Goal: Task Accomplishment & Management: Manage account settings

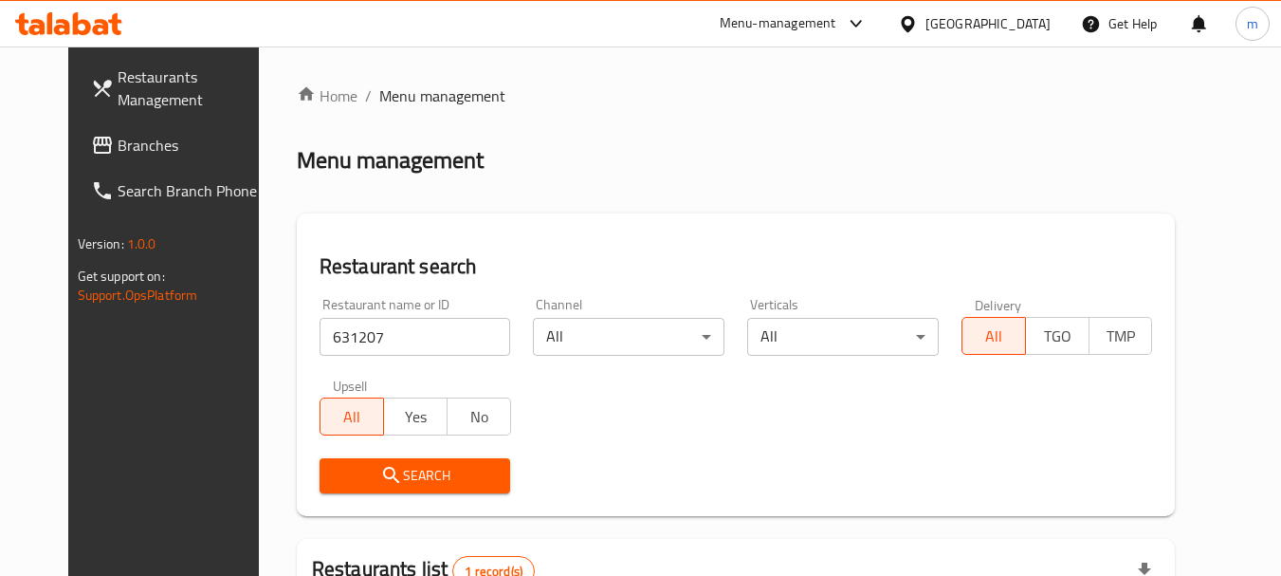
click at [973, 28] on div "[GEOGRAPHIC_DATA]" at bounding box center [988, 23] width 125 height 21
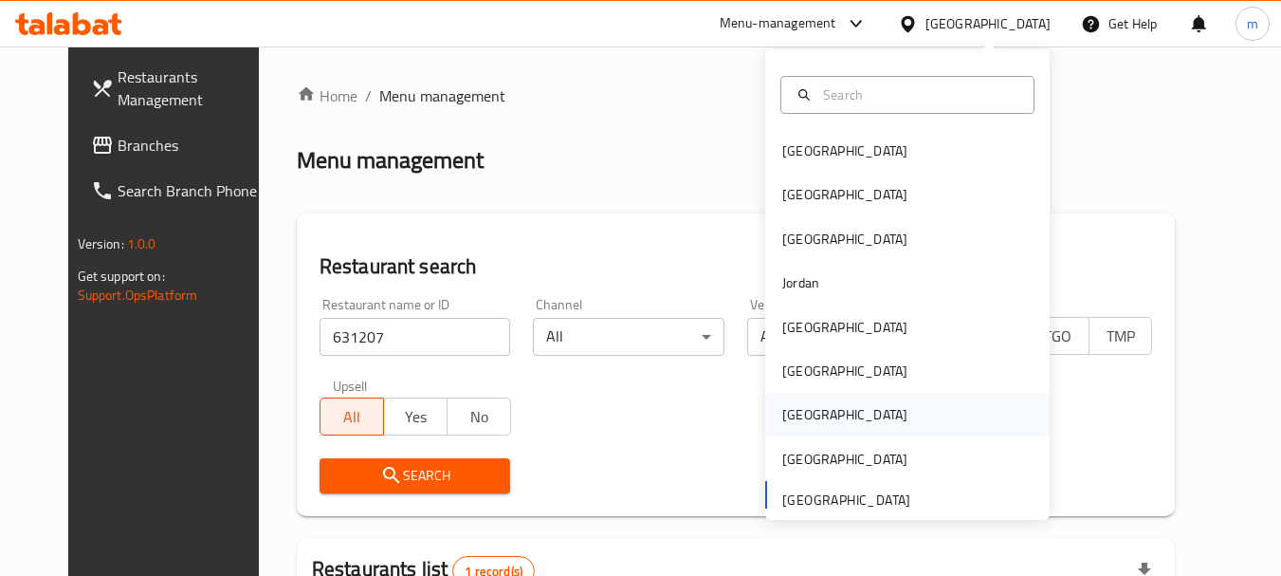
drag, startPoint x: 802, startPoint y: 427, endPoint x: 792, endPoint y: 424, distance: 10.8
click at [792, 424] on div "Qatar" at bounding box center [845, 415] width 156 height 44
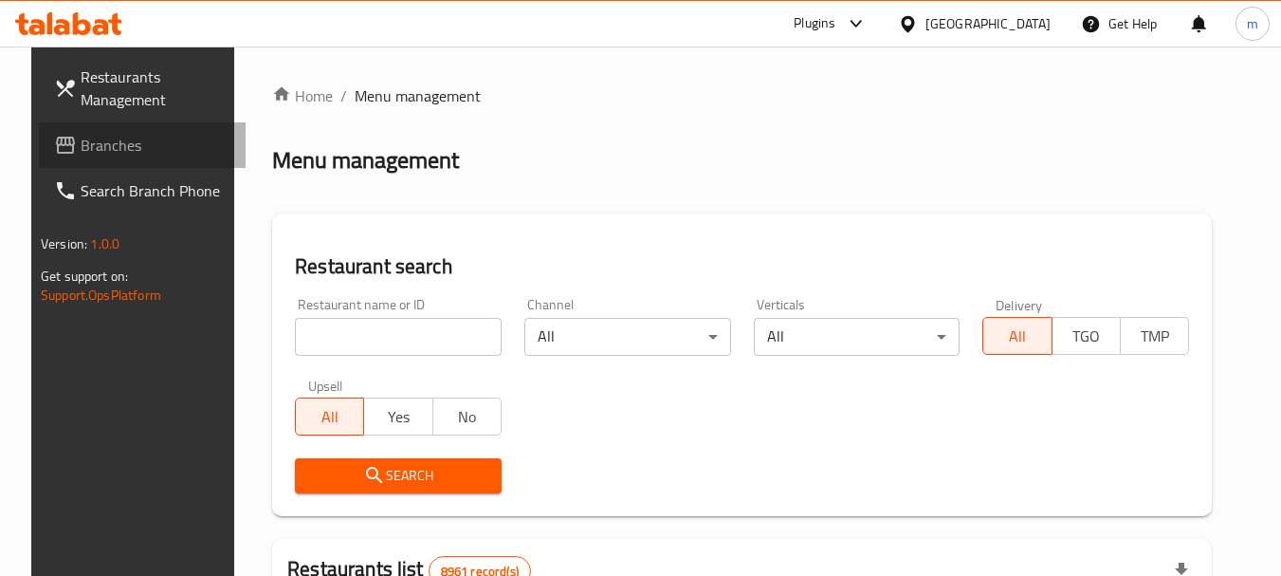
click at [82, 143] on span "Branches" at bounding box center [156, 145] width 150 height 23
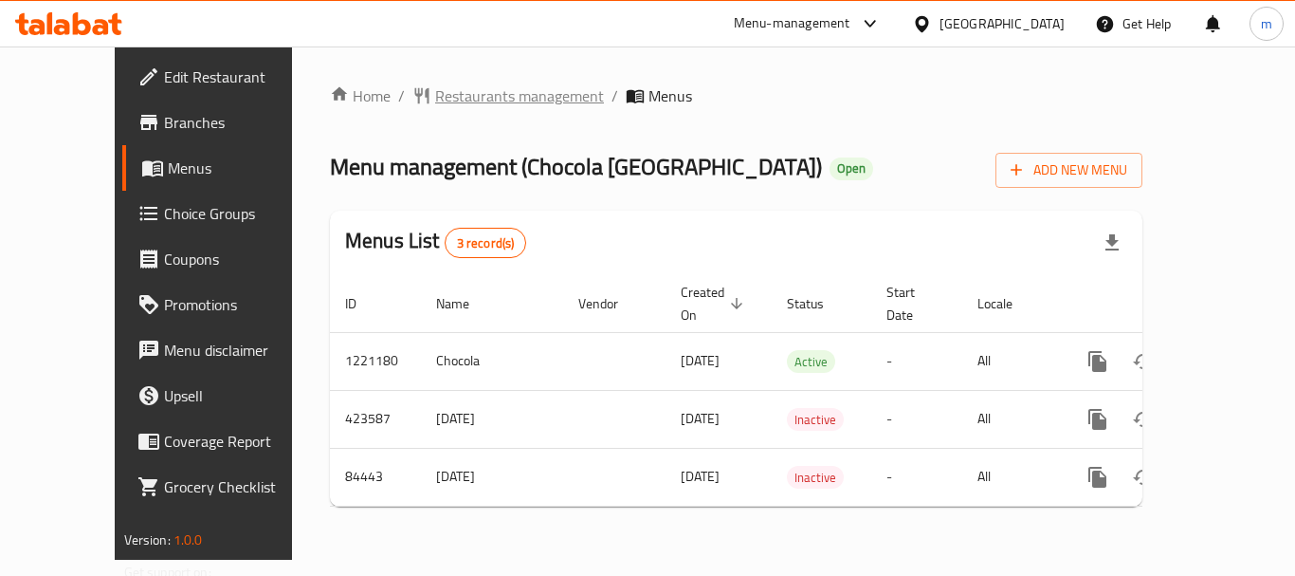
click at [460, 97] on span "Restaurants management" at bounding box center [519, 95] width 169 height 23
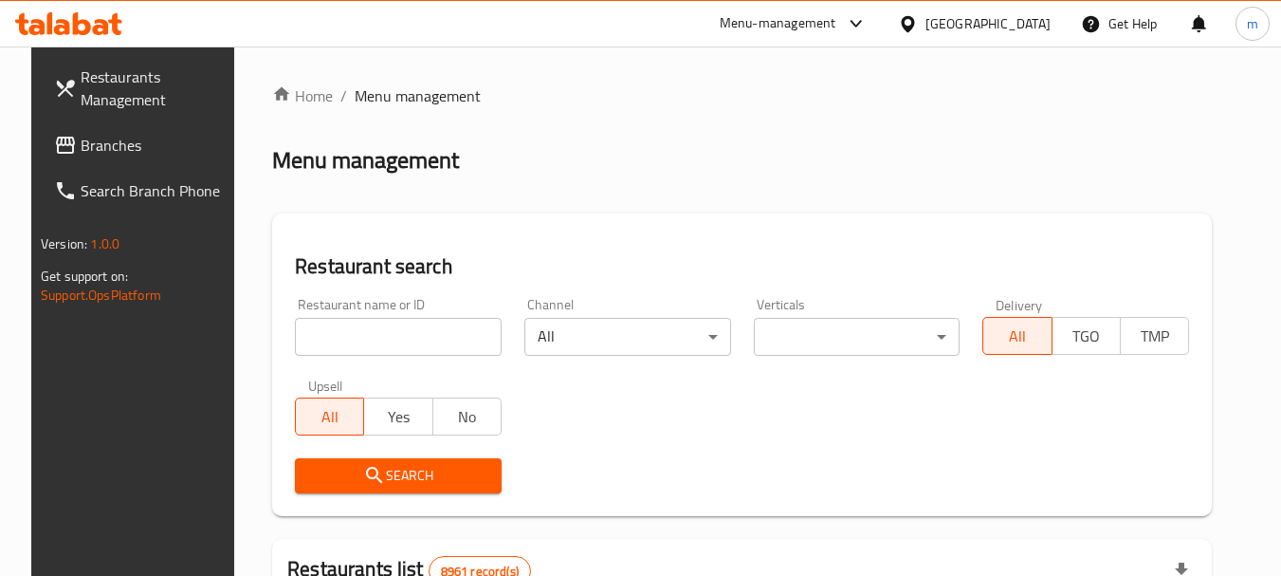
click at [399, 333] on input "search" at bounding box center [398, 337] width 207 height 38
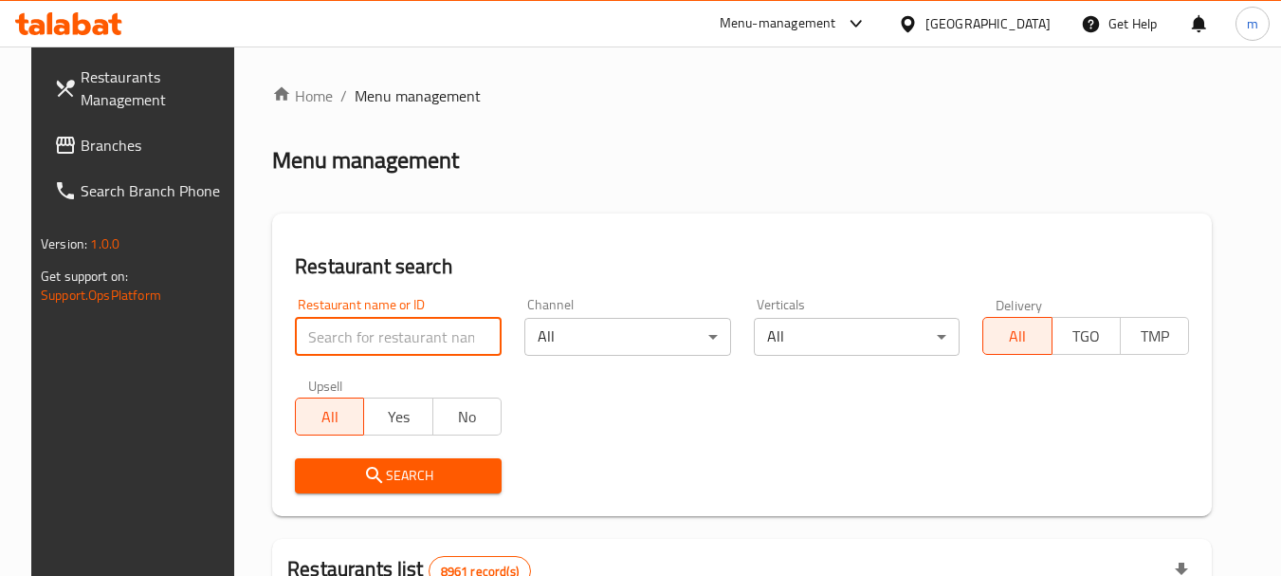
paste input "600759"
type input "600759"
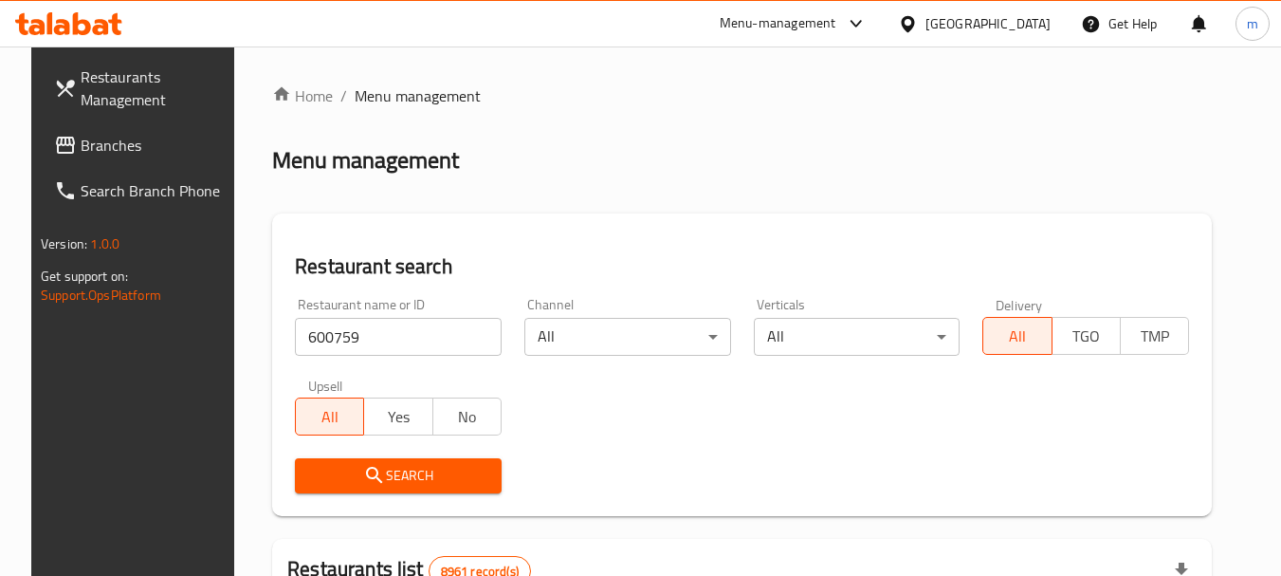
click at [391, 476] on span "Search" at bounding box center [398, 476] width 176 height 24
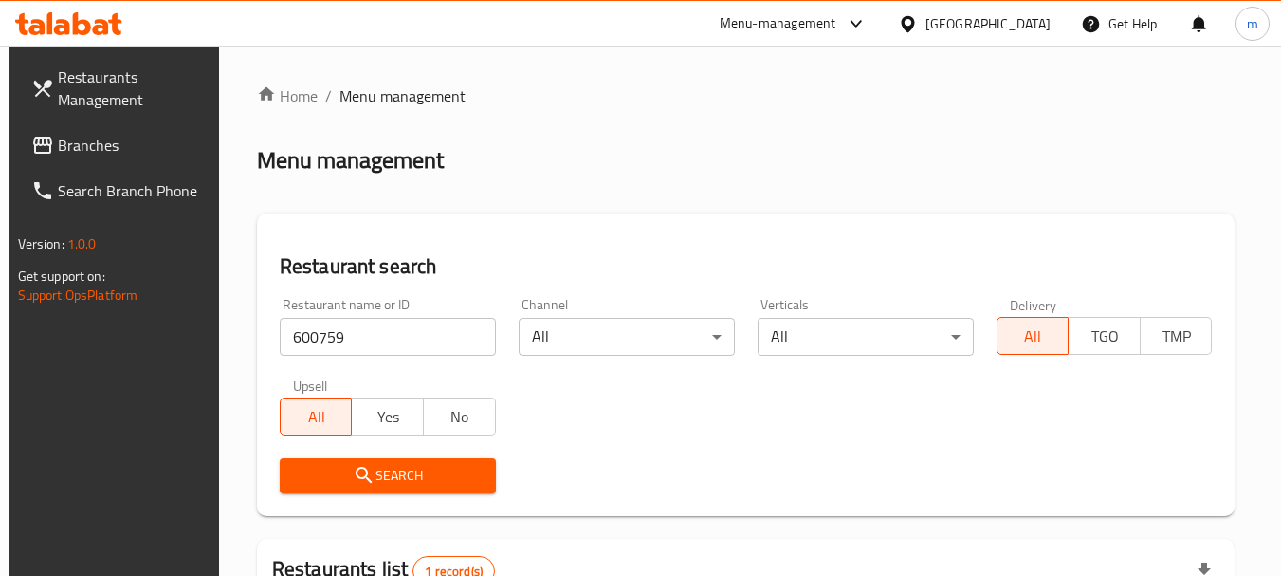
click at [1030, 17] on div "Qatar" at bounding box center [988, 23] width 125 height 21
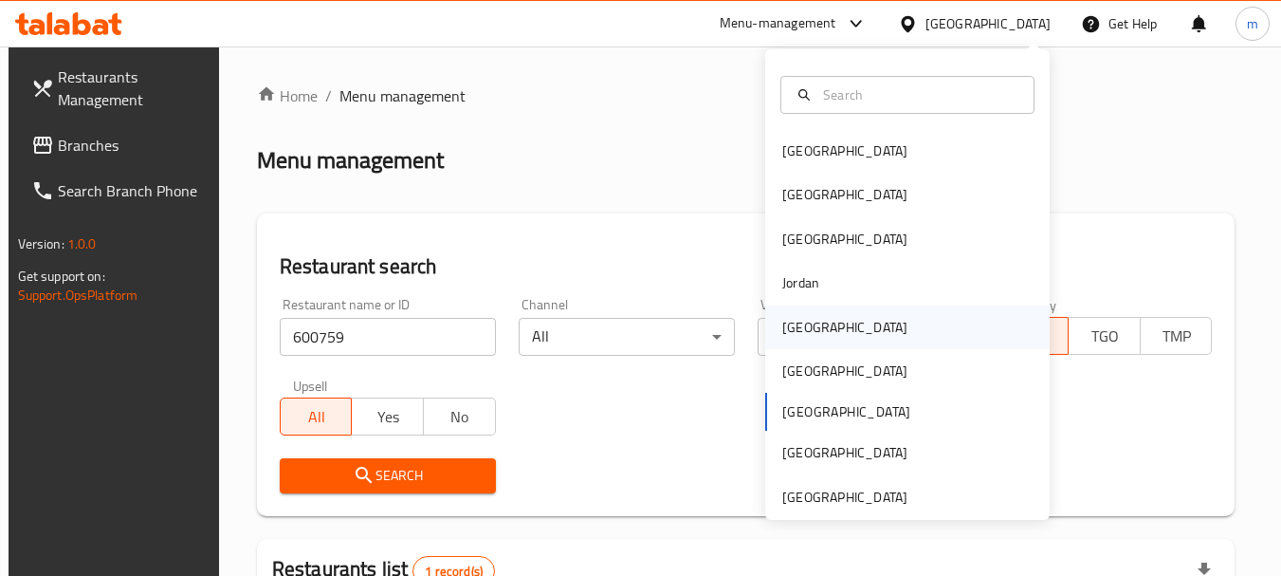
drag, startPoint x: 822, startPoint y: 329, endPoint x: 807, endPoint y: 330, distance: 15.2
click at [807, 330] on div "Kuwait" at bounding box center [845, 327] width 156 height 44
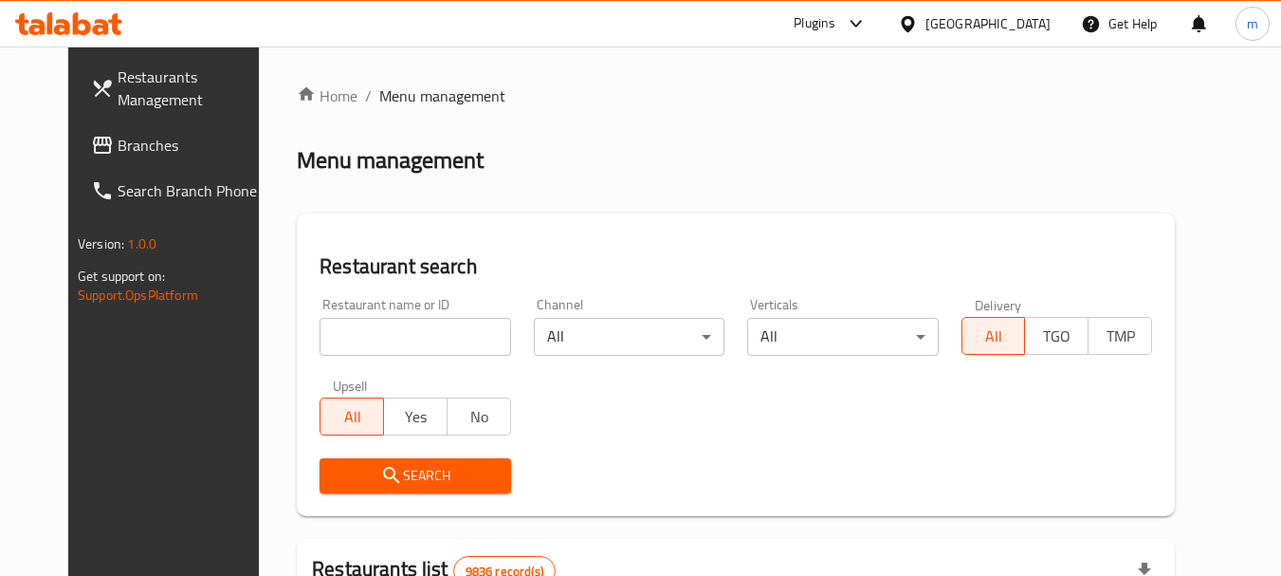
click at [365, 350] on input "search" at bounding box center [415, 337] width 191 height 38
click at [118, 142] on span "Branches" at bounding box center [193, 145] width 150 height 23
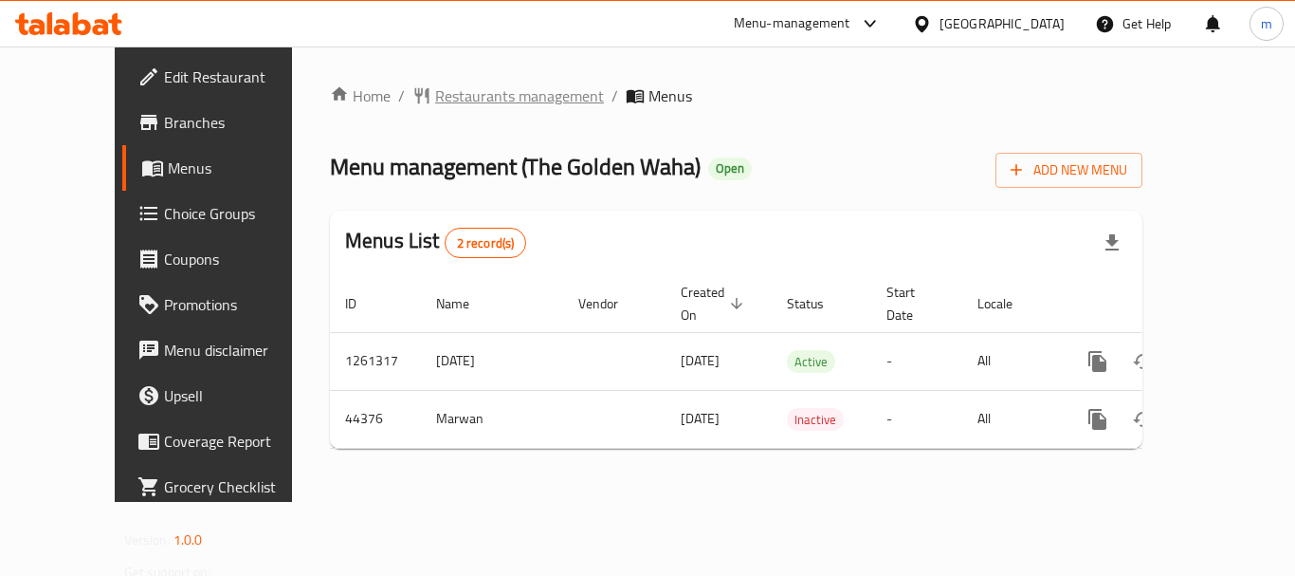
click at [435, 100] on span "Restaurants management" at bounding box center [519, 95] width 169 height 23
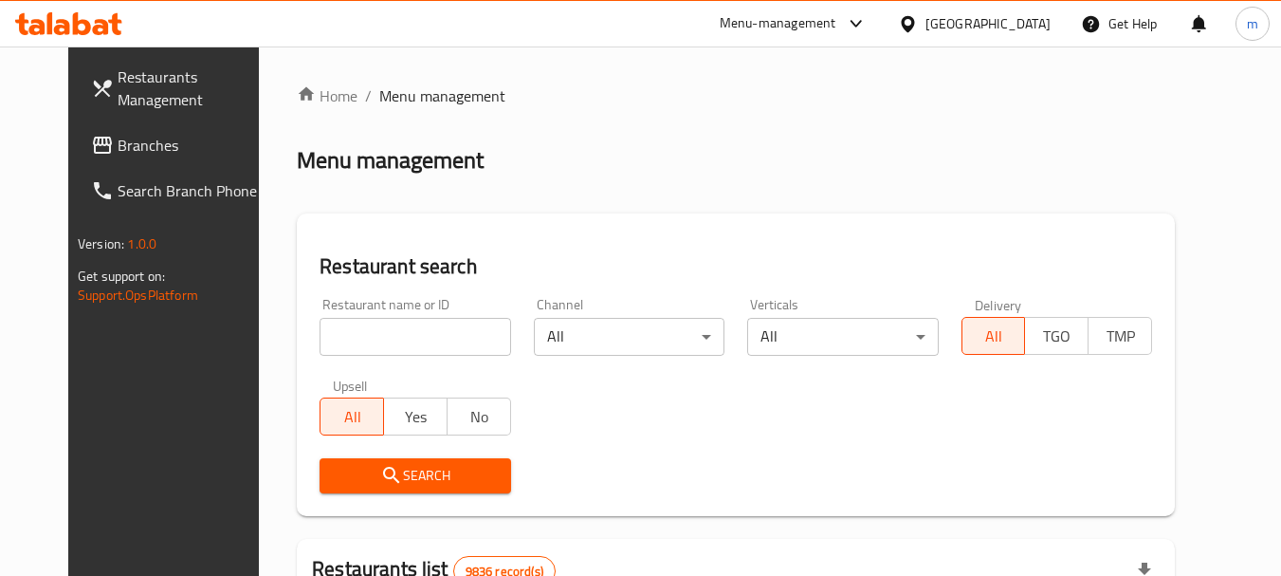
click at [389, 328] on input "search" at bounding box center [415, 337] width 191 height 38
paste input "22728"
type input "22728"
click at [383, 482] on icon "submit" at bounding box center [391, 475] width 16 height 16
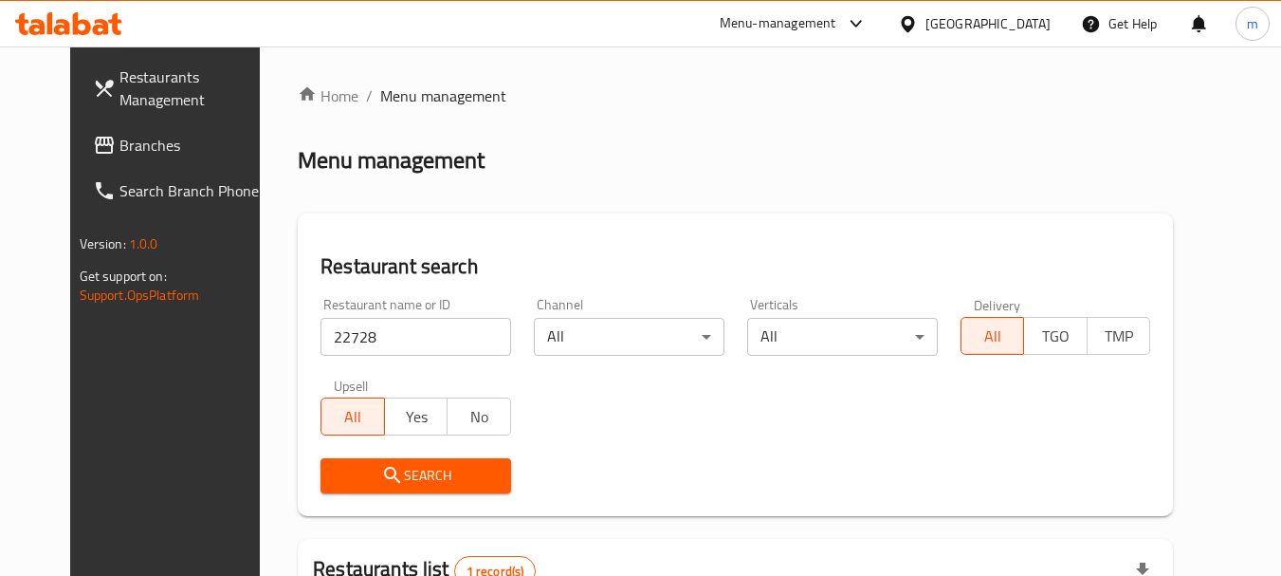
drag, startPoint x: 1029, startPoint y: 14, endPoint x: 1028, endPoint y: 39, distance: 24.7
click at [1030, 14] on div "Kuwait" at bounding box center [988, 23] width 125 height 21
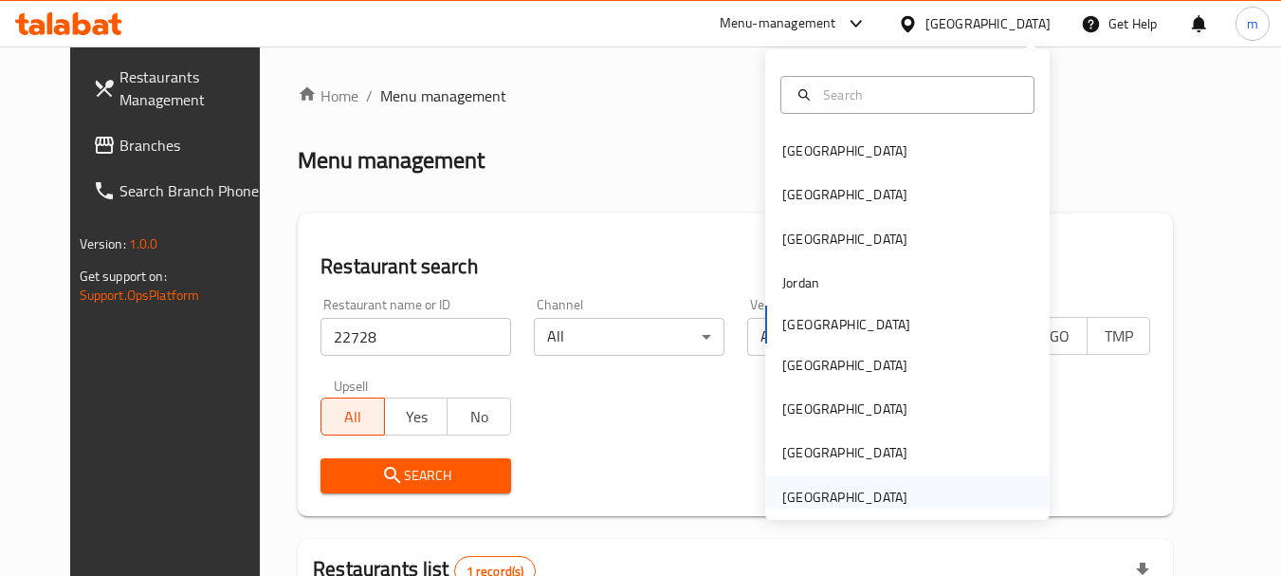
click at [870, 497] on div "[GEOGRAPHIC_DATA]" at bounding box center [844, 496] width 125 height 21
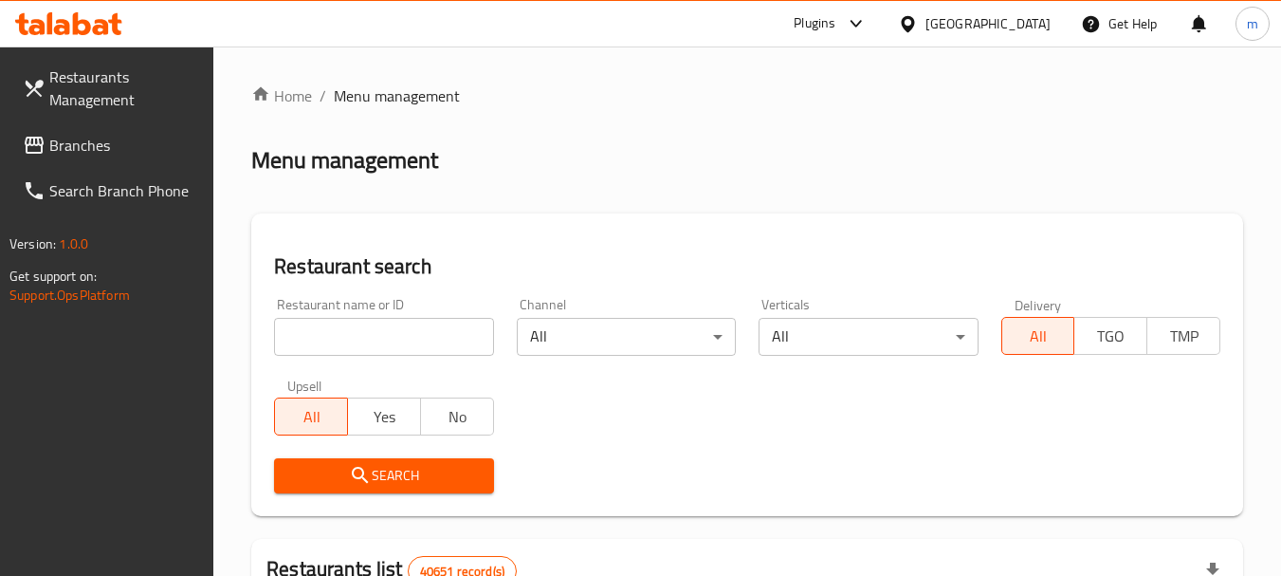
click at [73, 140] on span "Branches" at bounding box center [124, 145] width 150 height 23
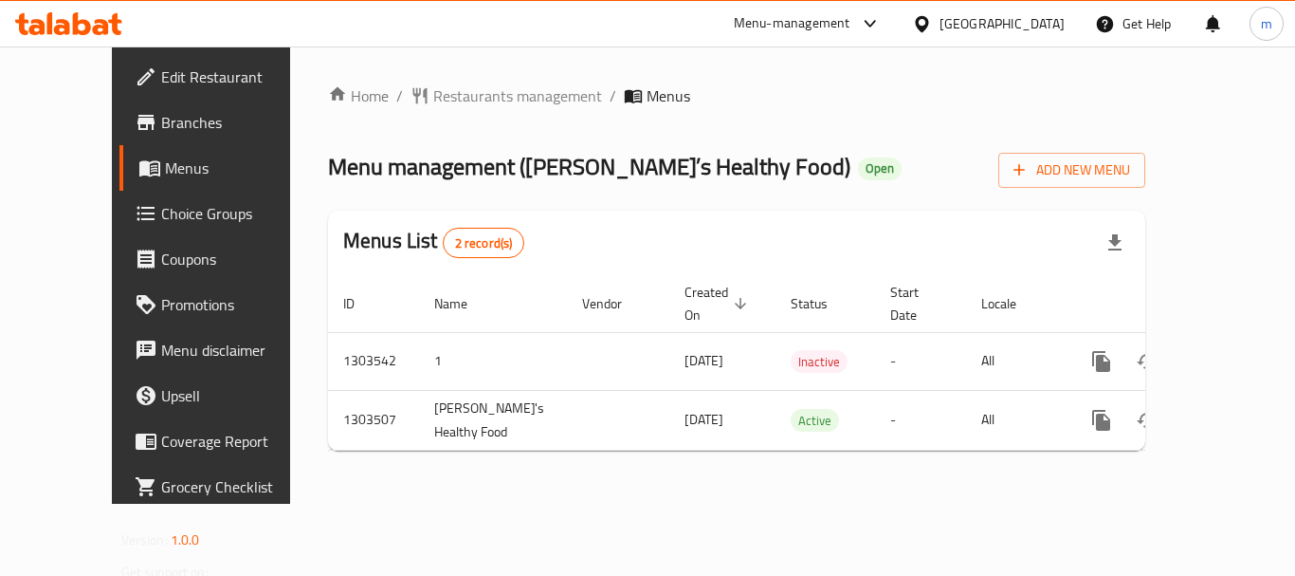
click at [447, 96] on span "Restaurants management" at bounding box center [517, 95] width 169 height 23
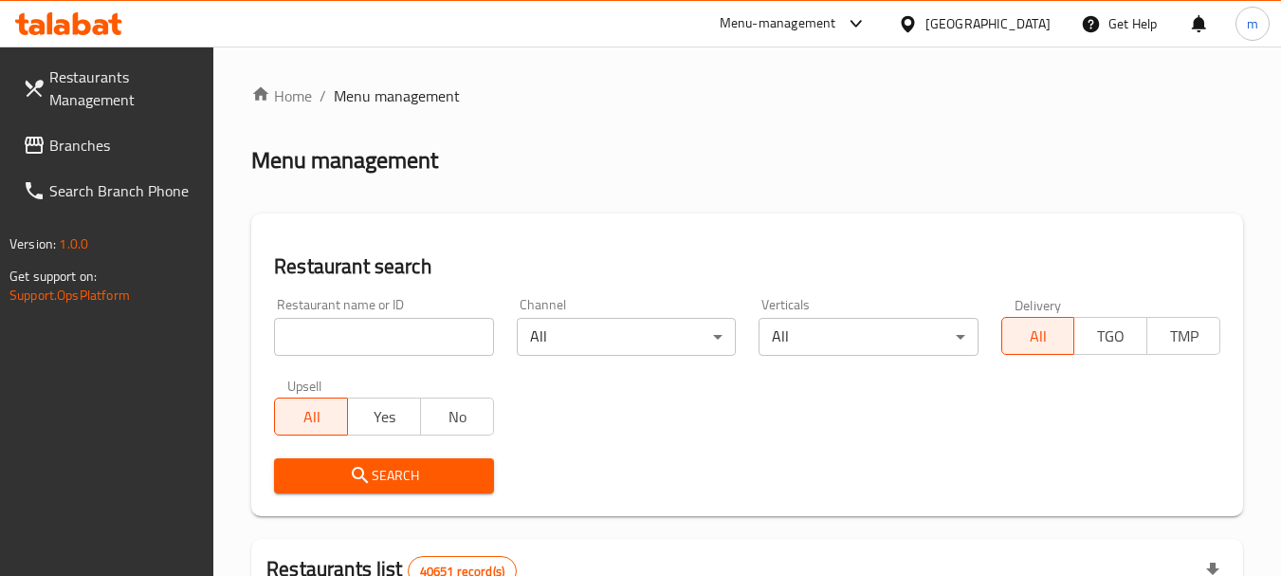
click at [370, 336] on input "search" at bounding box center [383, 337] width 219 height 38
paste input "702421"
type input "702421"
click at [392, 469] on span "Search" at bounding box center [383, 476] width 189 height 24
click at [83, 154] on span "Branches" at bounding box center [124, 145] width 150 height 23
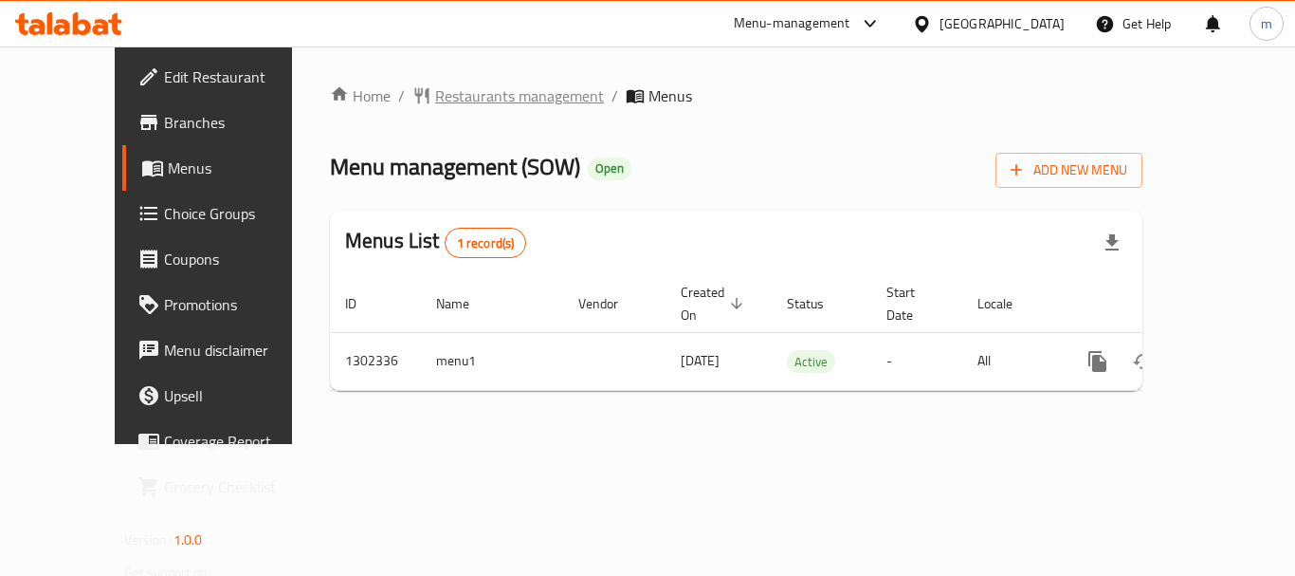
click at [435, 102] on span "Restaurants management" at bounding box center [519, 95] width 169 height 23
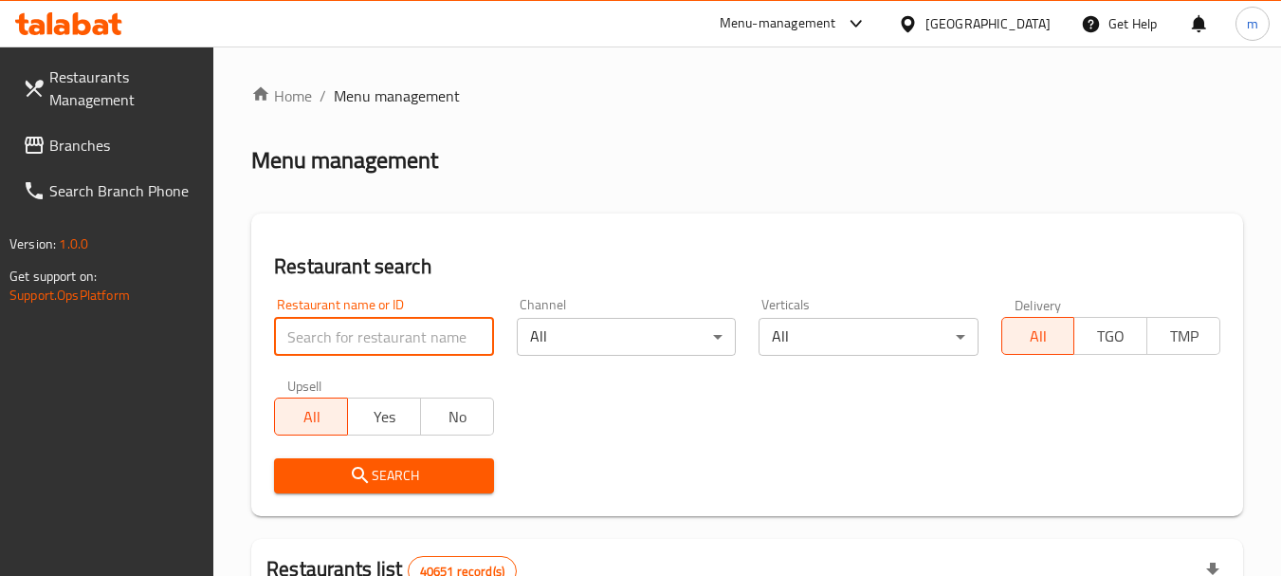
click at [395, 343] on input "search" at bounding box center [383, 337] width 219 height 38
paste input "702335"
type input "702335"
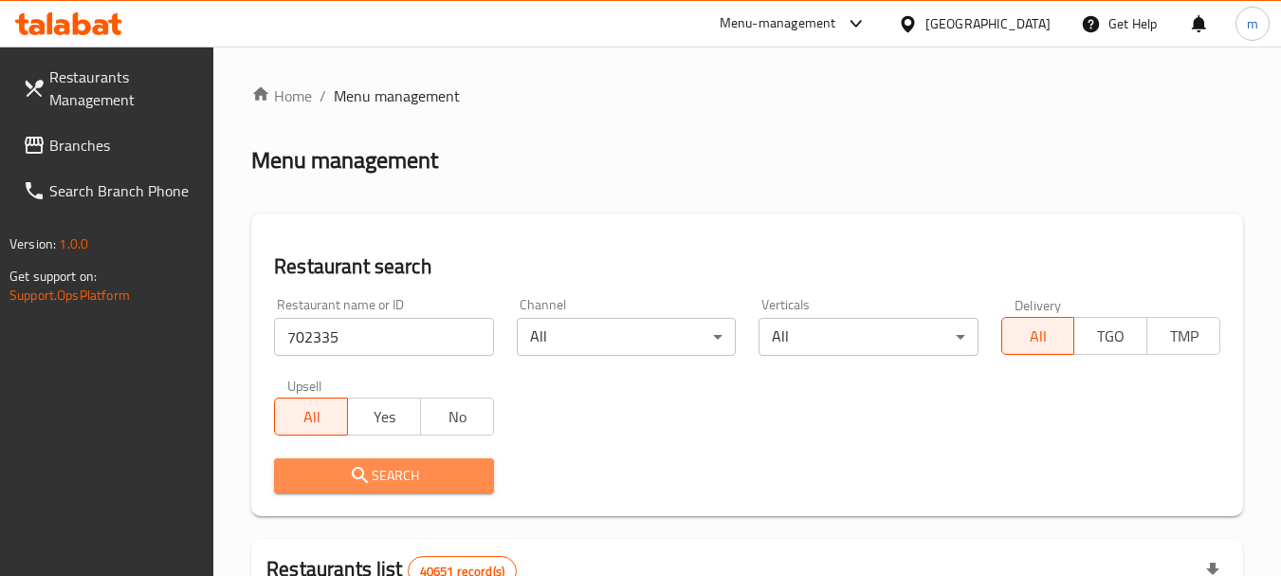
click at [405, 472] on span "Search" at bounding box center [383, 476] width 189 height 24
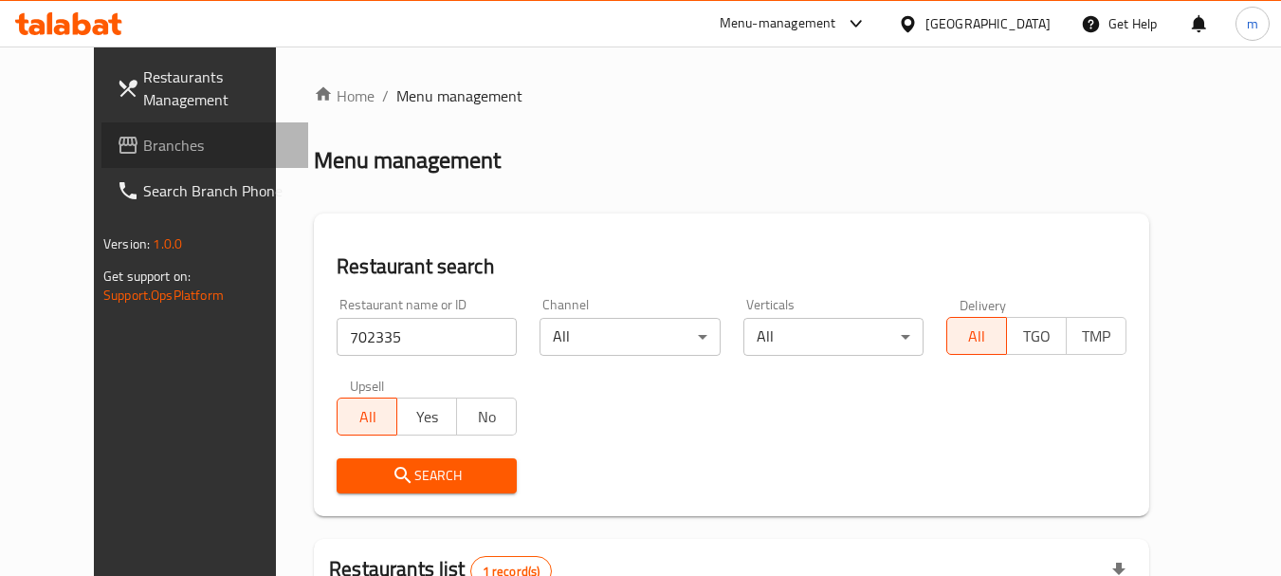
click at [143, 141] on span "Branches" at bounding box center [218, 145] width 150 height 23
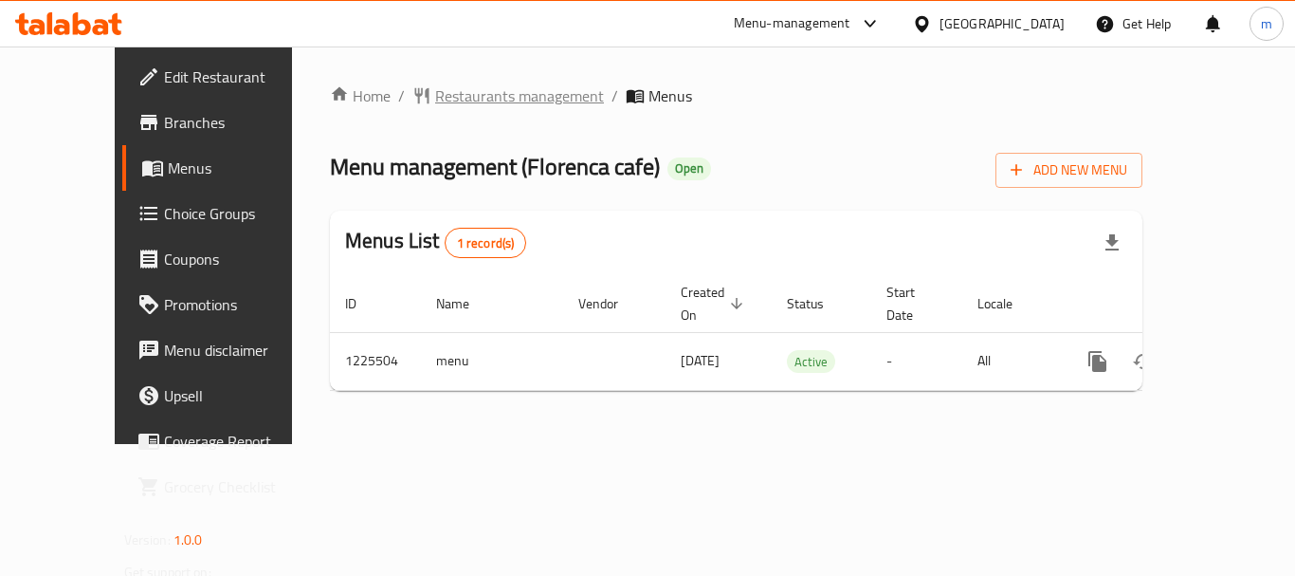
click at [435, 93] on span "Restaurants management" at bounding box center [519, 95] width 169 height 23
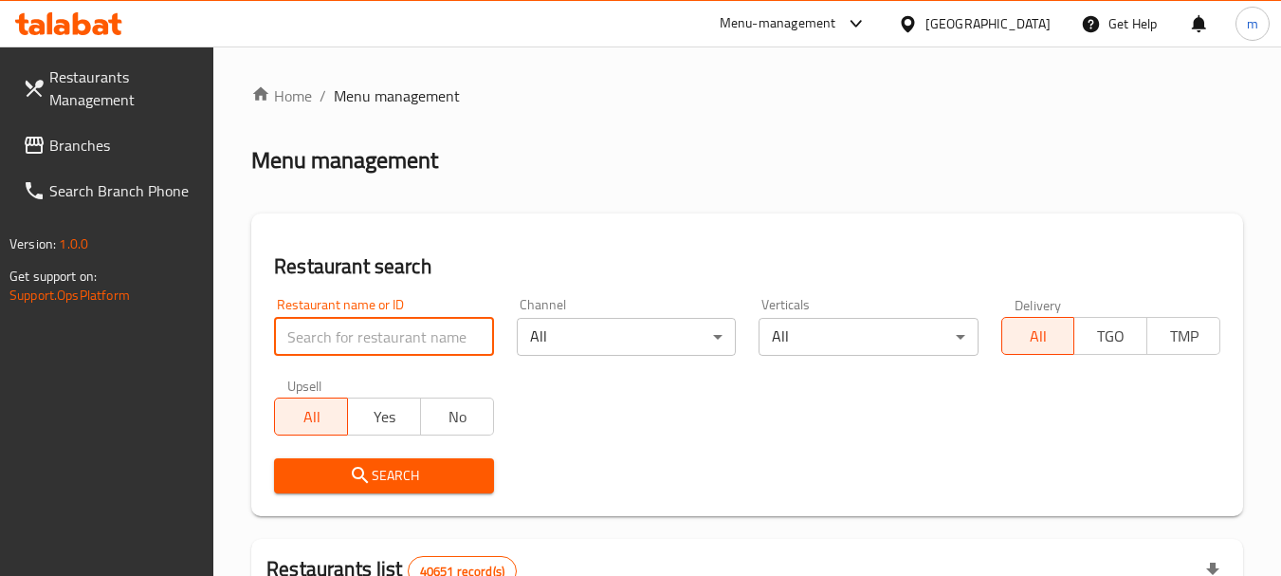
click at [372, 339] on input "search" at bounding box center [383, 337] width 219 height 38
paste input "675376"
type input "675376"
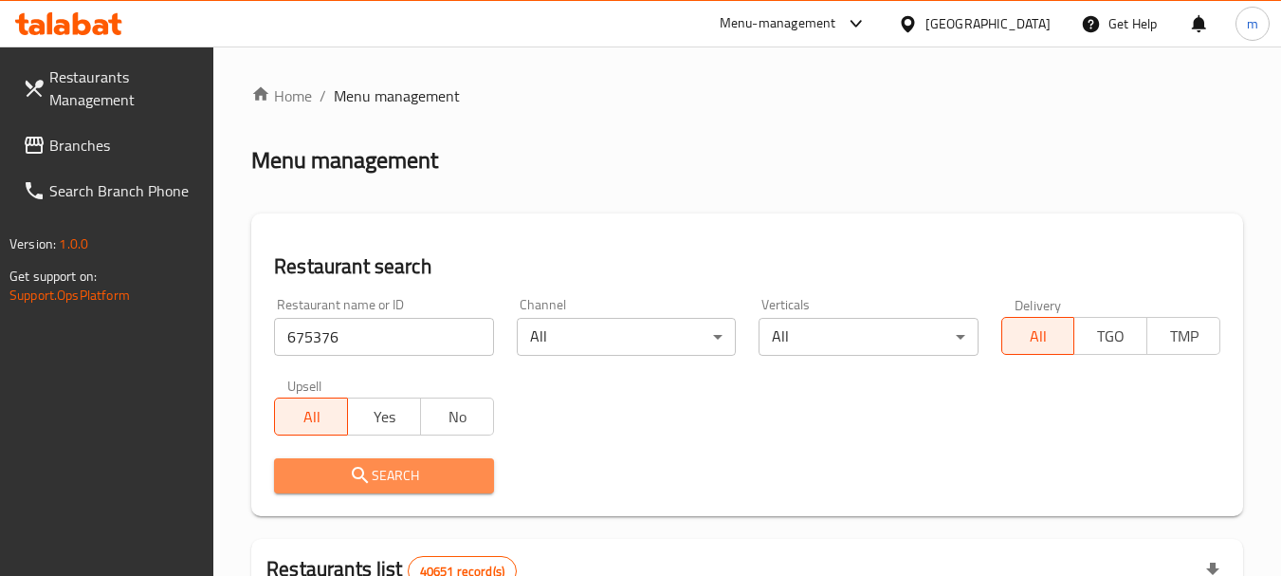
click at [406, 467] on span "Search" at bounding box center [383, 476] width 189 height 24
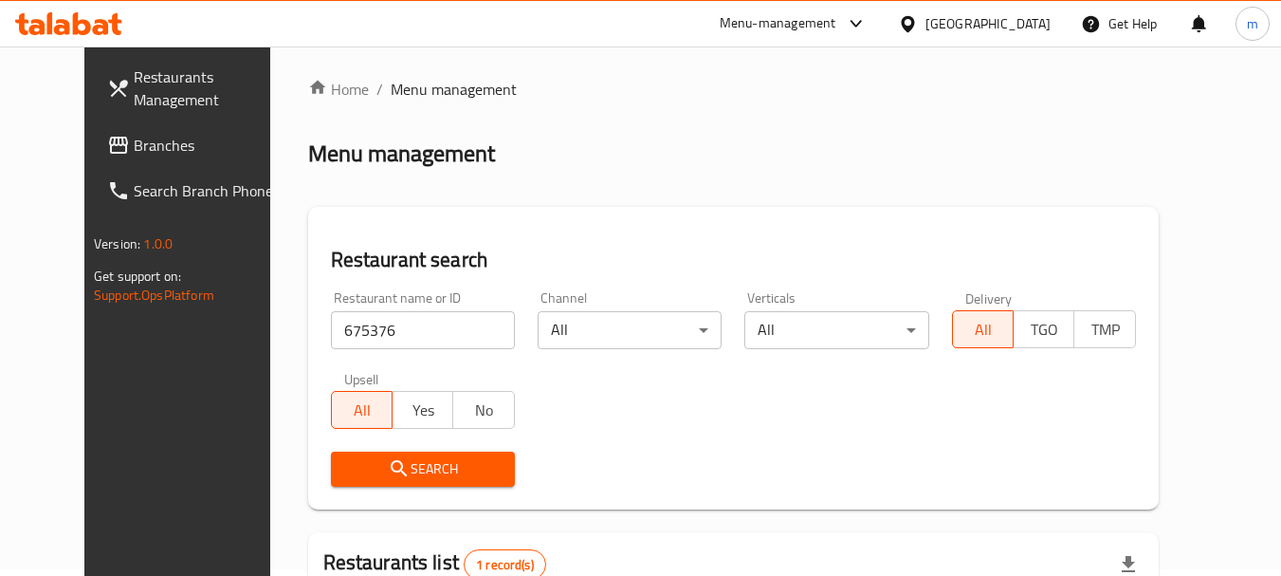
scroll to position [247, 0]
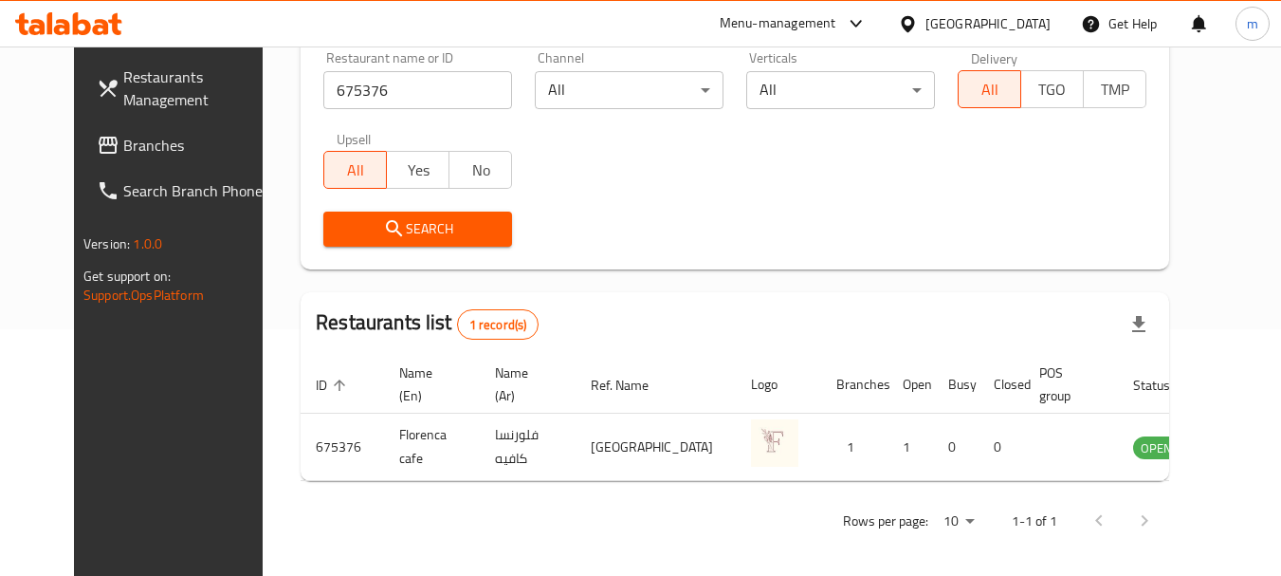
click at [975, 18] on div "[GEOGRAPHIC_DATA]" at bounding box center [988, 23] width 125 height 21
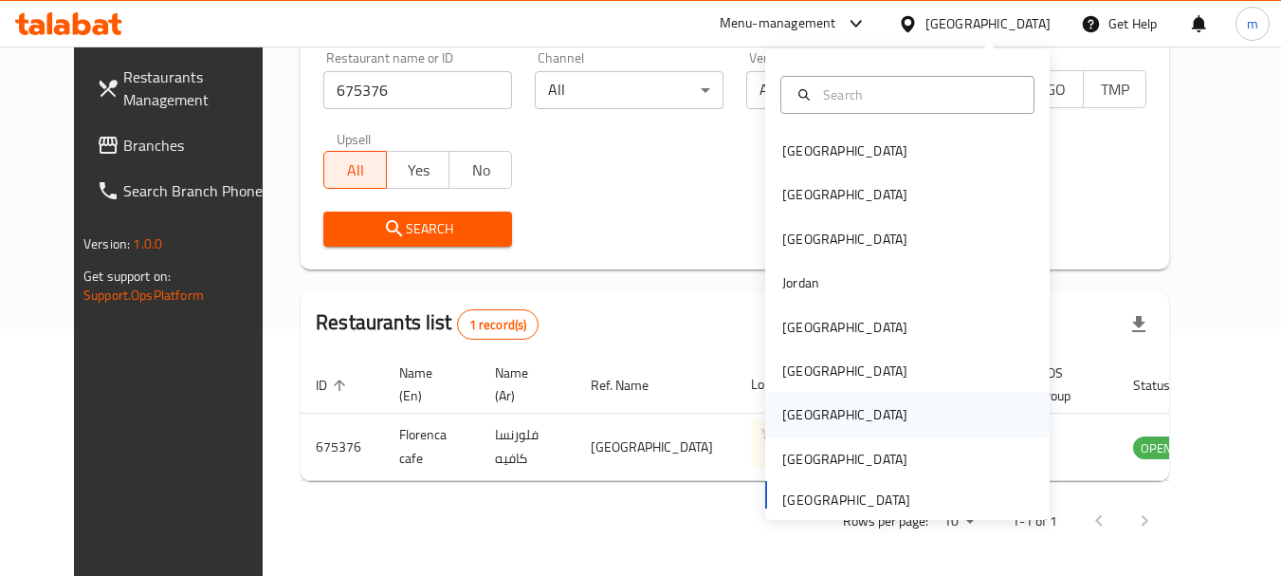
click at [805, 416] on div "[GEOGRAPHIC_DATA]" at bounding box center [845, 415] width 156 height 44
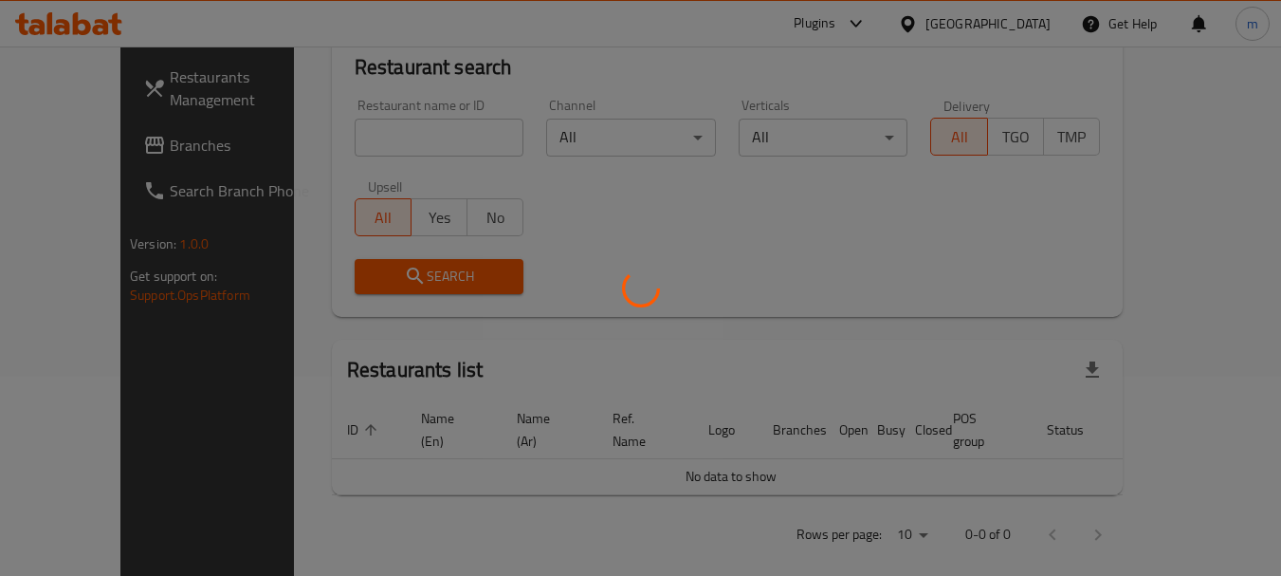
scroll to position [247, 0]
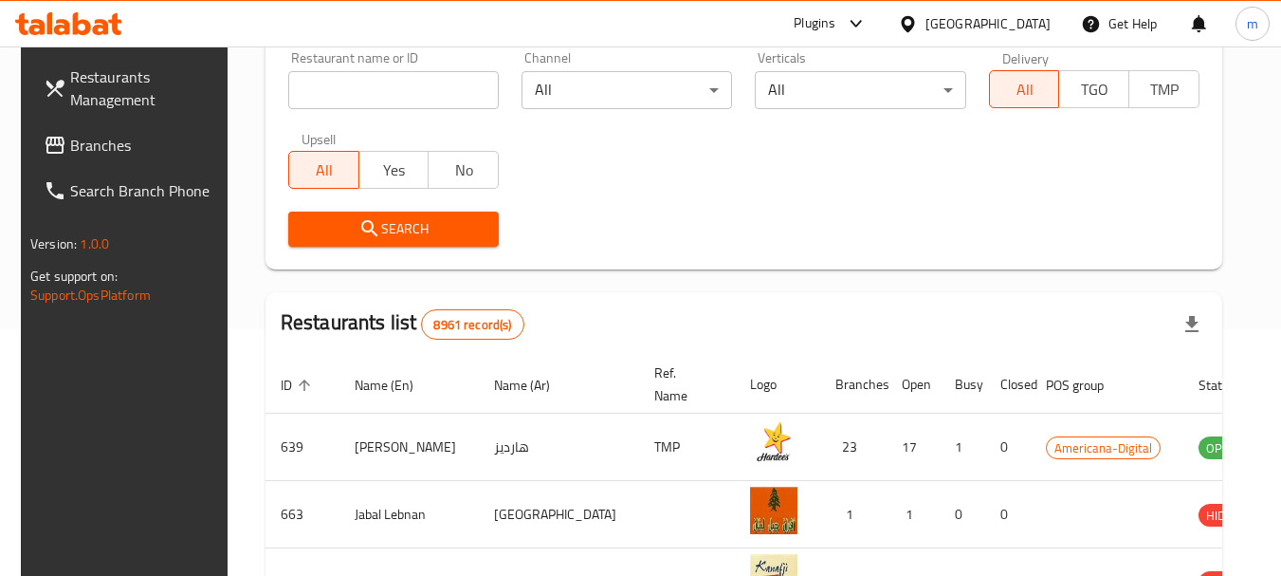
drag, startPoint x: 76, startPoint y: 145, endPoint x: 172, endPoint y: 144, distance: 95.8
click at [76, 144] on span "Branches" at bounding box center [145, 145] width 150 height 23
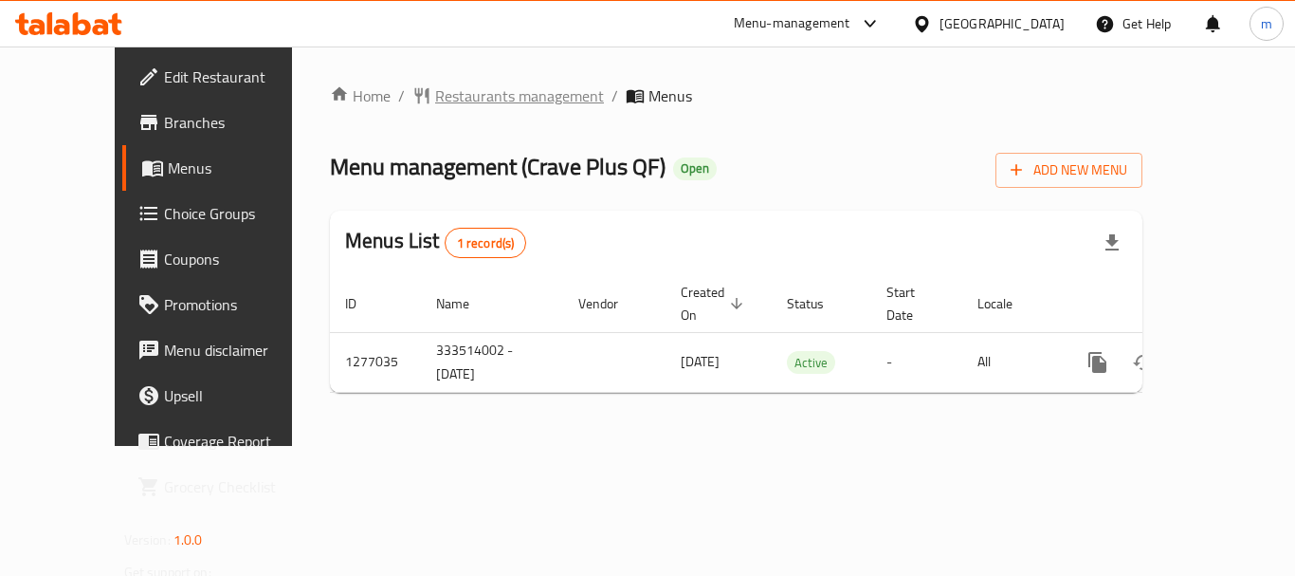
click at [435, 95] on span "Restaurants management" at bounding box center [519, 95] width 169 height 23
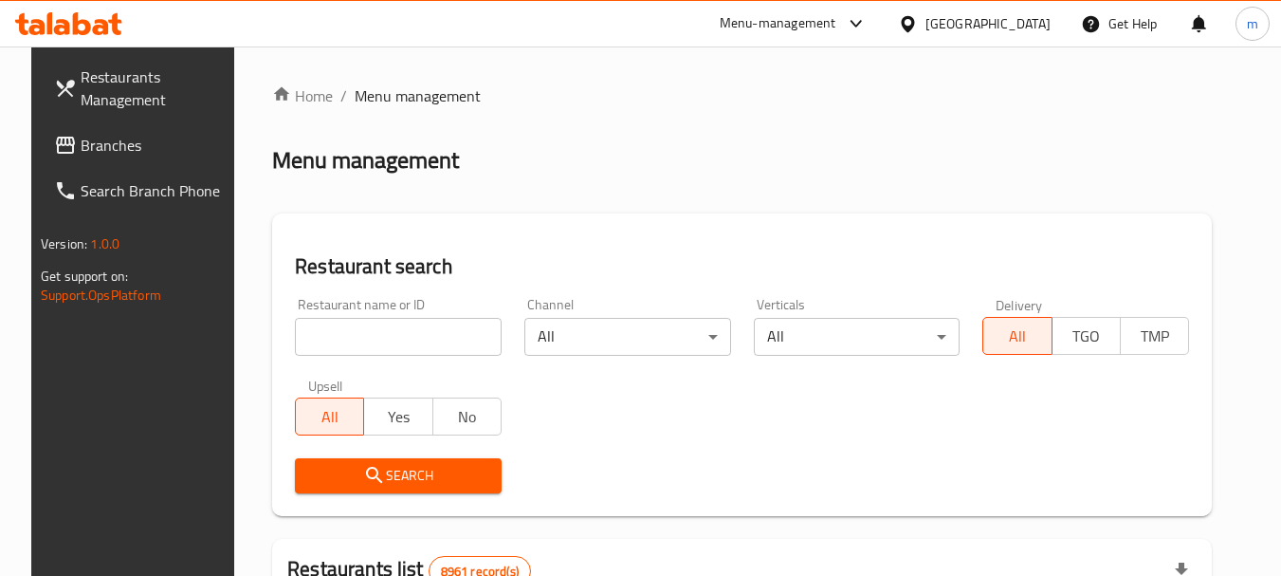
click at [363, 338] on input "search" at bounding box center [398, 337] width 207 height 38
paste input "692214"
type input "692214"
click at [394, 481] on span "Search" at bounding box center [398, 476] width 176 height 24
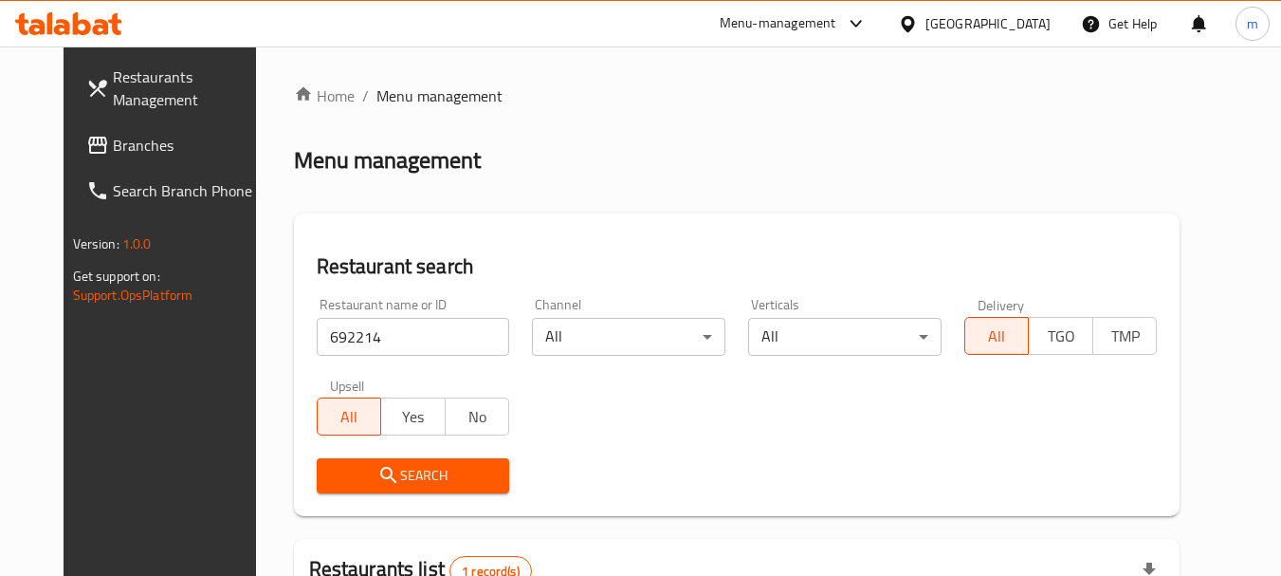
click at [926, 27] on div at bounding box center [912, 23] width 28 height 21
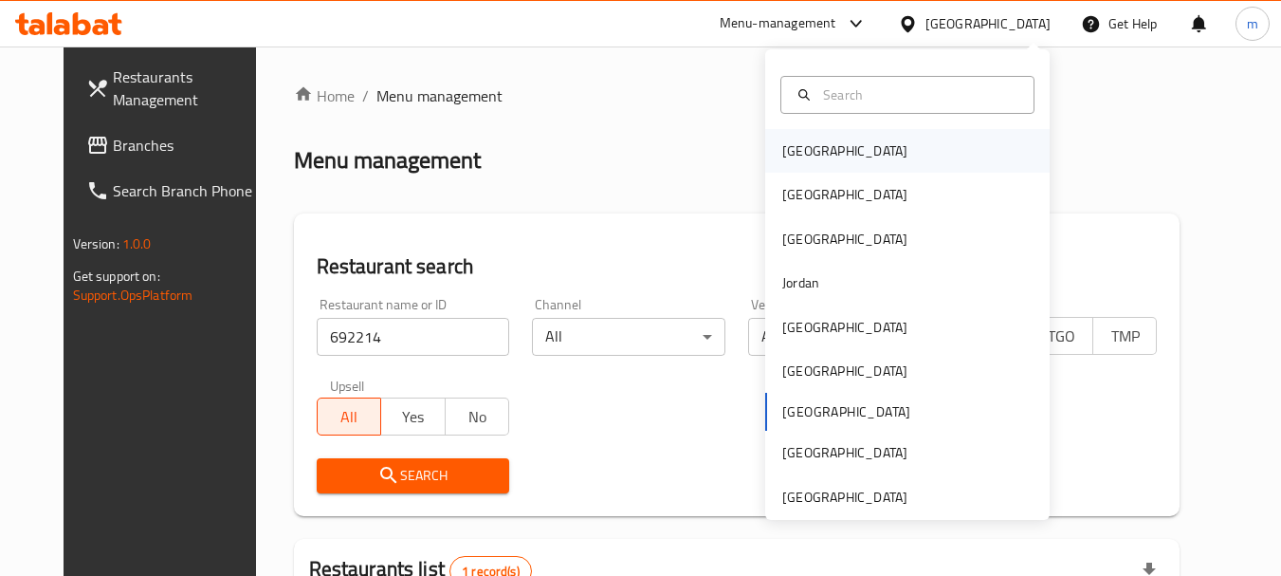
click at [816, 145] on div "[GEOGRAPHIC_DATA]" at bounding box center [845, 151] width 156 height 44
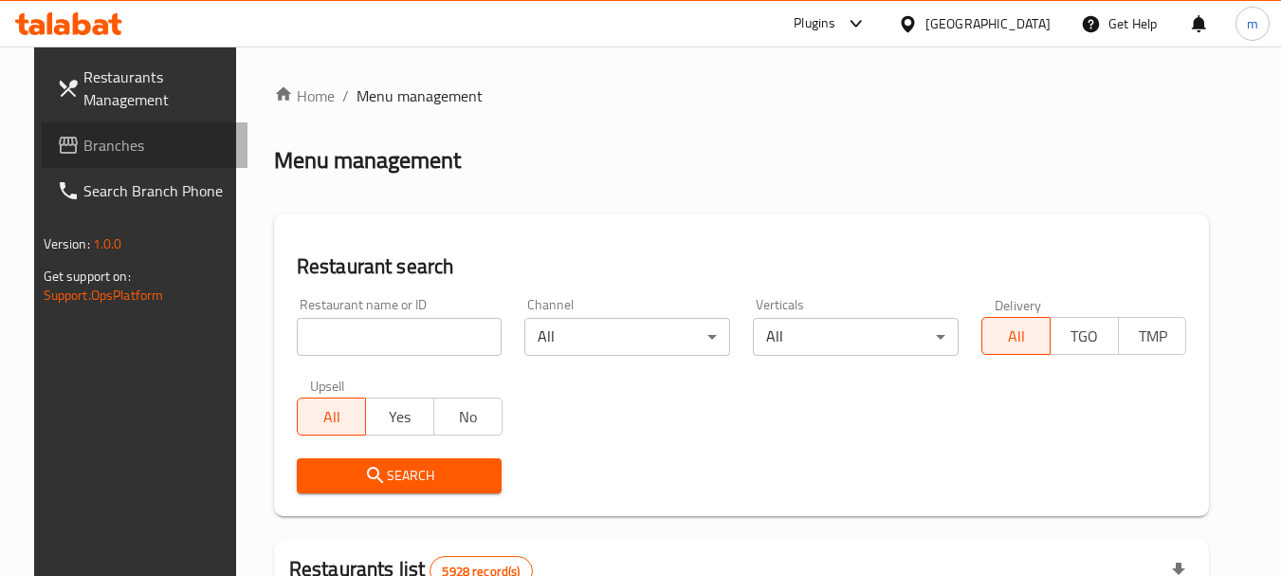
click at [91, 144] on span "Branches" at bounding box center [158, 145] width 150 height 23
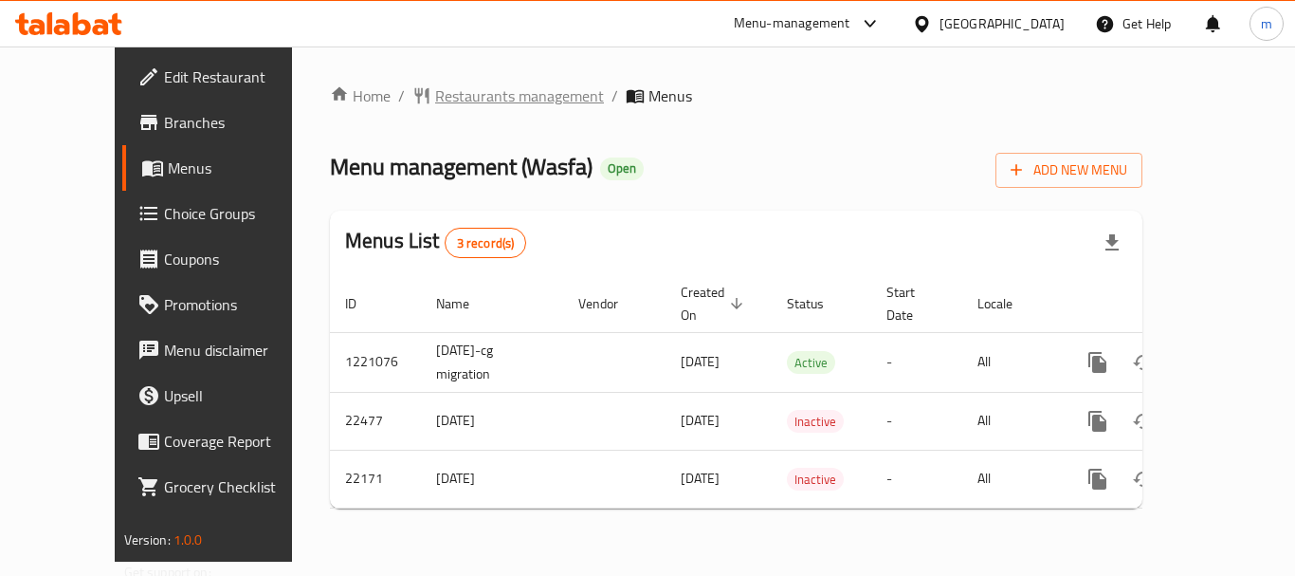
click at [435, 98] on span "Restaurants management" at bounding box center [519, 95] width 169 height 23
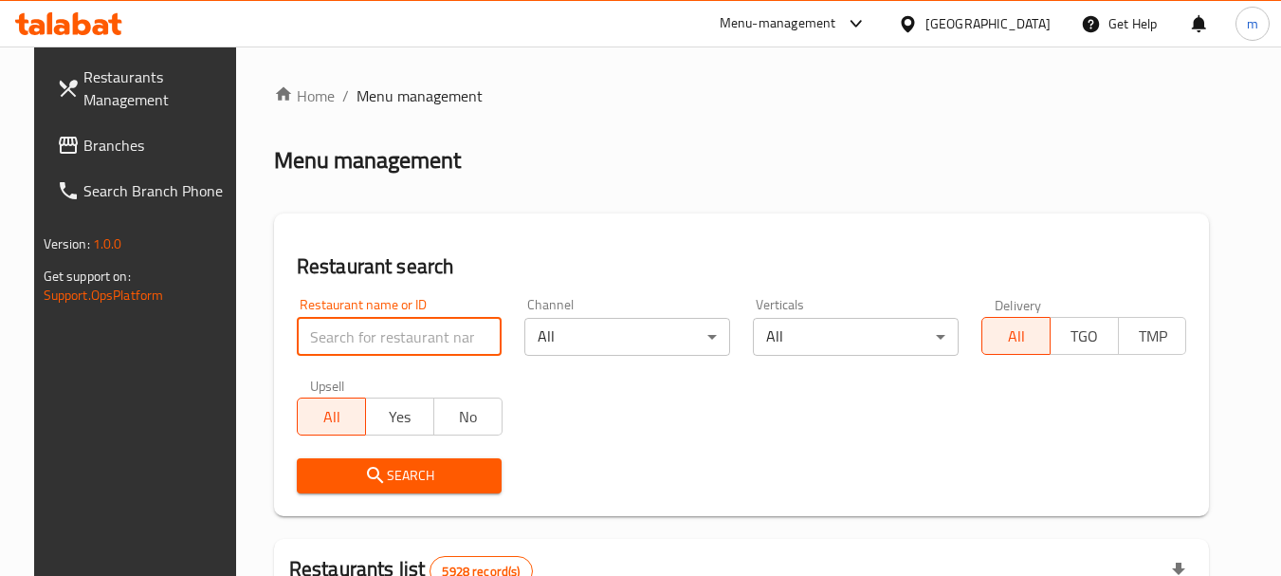
click at [367, 342] on input "search" at bounding box center [400, 337] width 206 height 38
paste input "11674"
type input "11674"
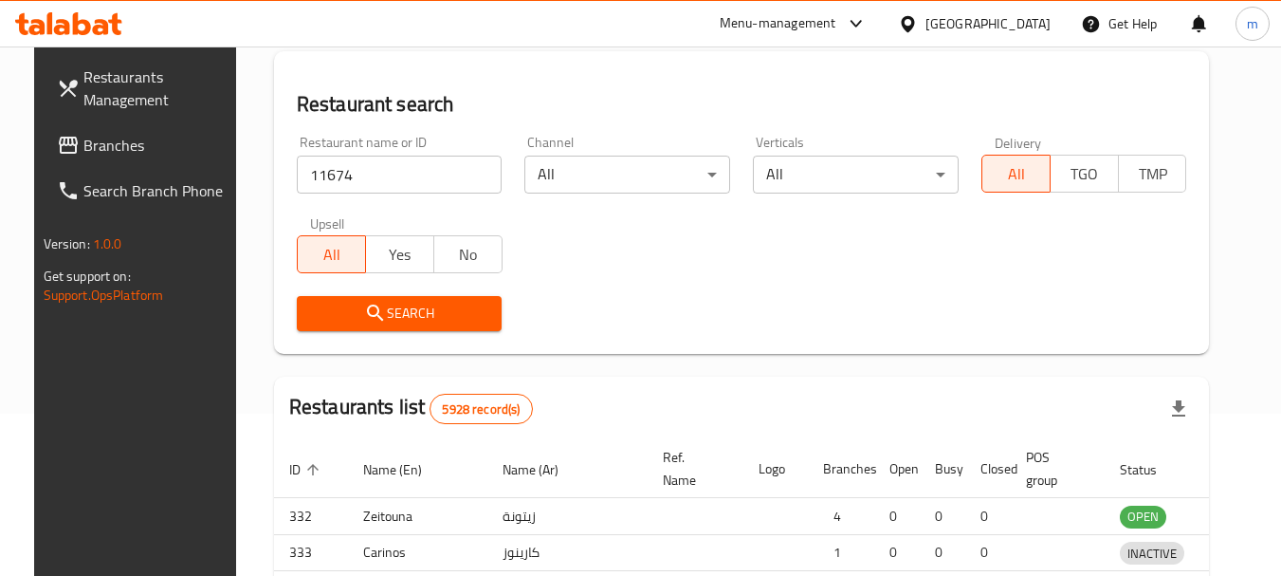
scroll to position [284, 0]
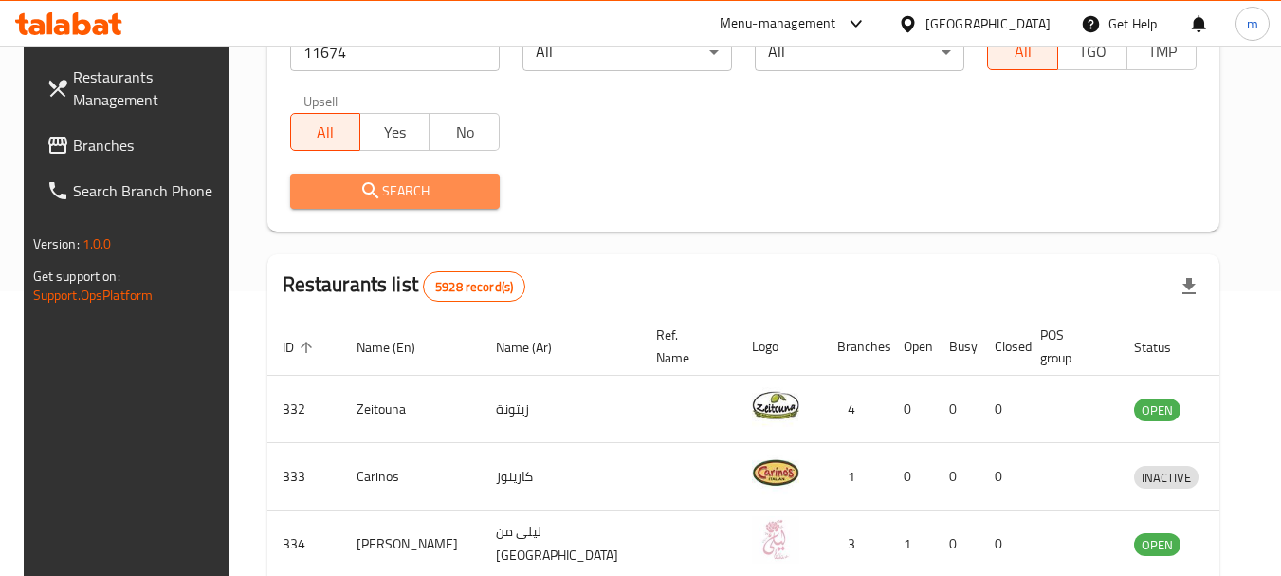
click at [385, 197] on span "Search" at bounding box center [394, 191] width 179 height 24
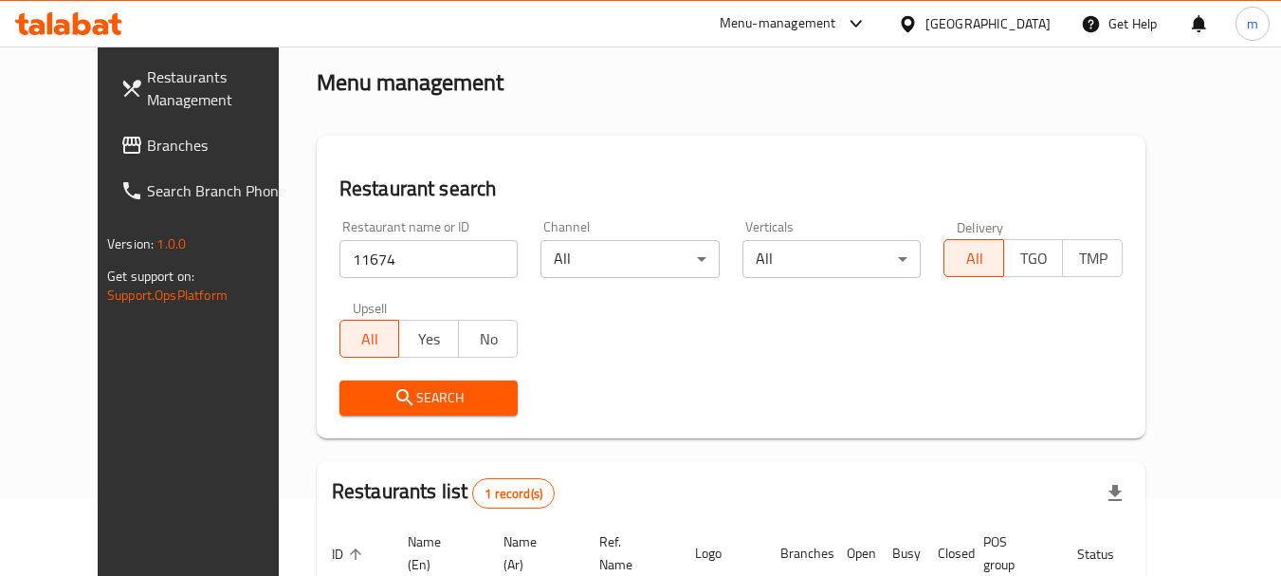
scroll to position [0, 0]
